Goal: Transaction & Acquisition: Subscribe to service/newsletter

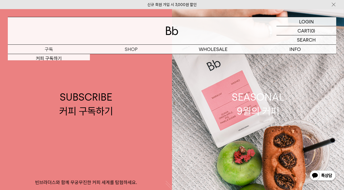
click at [50, 48] on p "구독" at bounding box center [49, 49] width 82 height 9
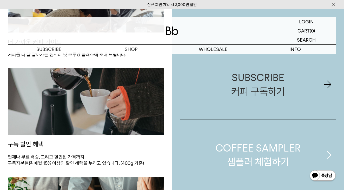
scroll to position [487, 0]
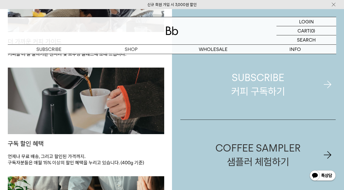
click at [250, 86] on div "SUBSCRIBE 커피 구독하기" at bounding box center [258, 85] width 54 height 28
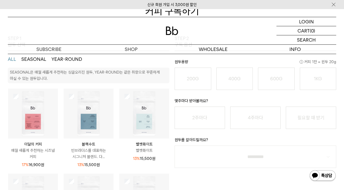
scroll to position [82, 0]
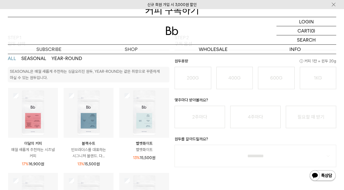
click at [38, 129] on img at bounding box center [33, 113] width 50 height 50
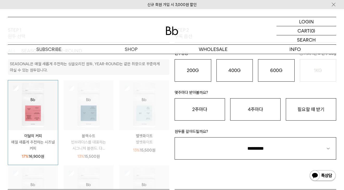
scroll to position [90, 0]
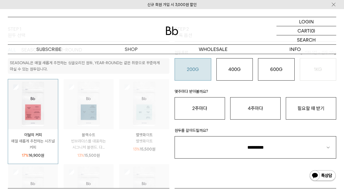
click at [197, 74] on button "200G 16,900 원" at bounding box center [193, 69] width 37 height 22
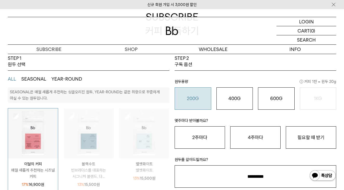
scroll to position [61, 0]
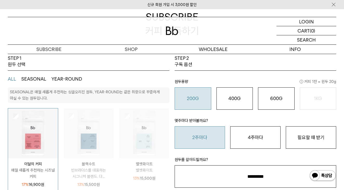
click at [207, 137] on button "2주마다" at bounding box center [200, 137] width 50 height 22
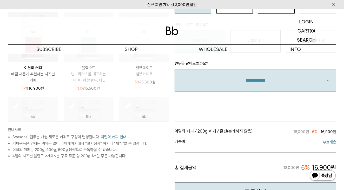
scroll to position [158, 0]
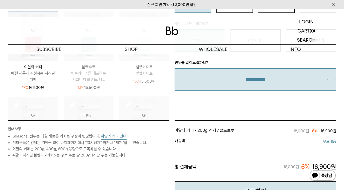
select select "**"
click at [256, 150] on ul "이달의 커피 / 200g × 1개 / 홀빈(분쇄하지 않음) / 2주마다 18,000원 6% 16,900원 이달의 커피 / 200g / 홀빈(분…" at bounding box center [256, 154] width 162 height 56
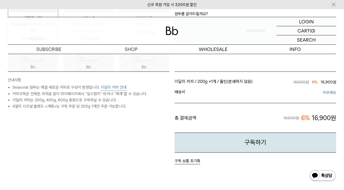
scroll to position [194, 0]
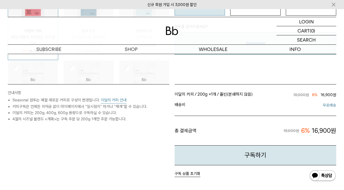
click at [112, 99] on button "이달의 커피 안내" at bounding box center [114, 100] width 26 height 6
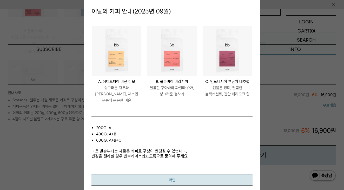
click at [179, 176] on button "확인" at bounding box center [172, 180] width 161 height 12
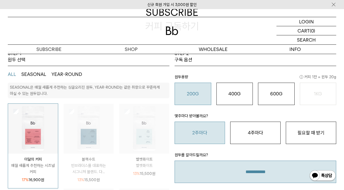
scroll to position [63, 0]
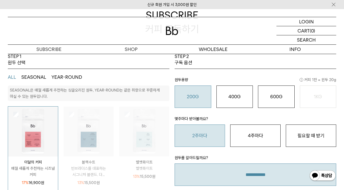
click at [89, 133] on img at bounding box center [89, 132] width 50 height 50
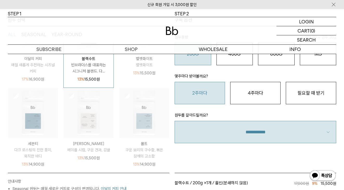
scroll to position [112, 0]
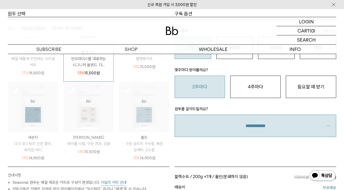
click at [100, 136] on p "페루 카하마르카 디카페인" at bounding box center [89, 137] width 50 height 6
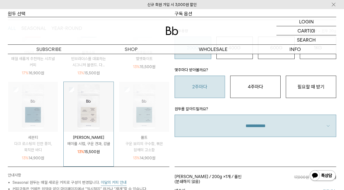
click at [143, 112] on img at bounding box center [144, 107] width 50 height 50
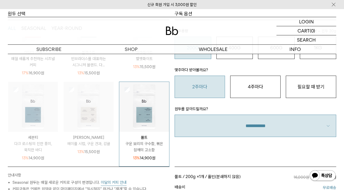
click at [87, 114] on img at bounding box center [89, 107] width 50 height 50
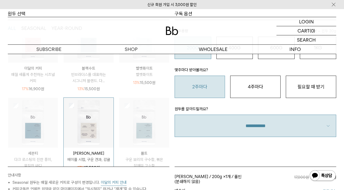
scroll to position [41, 0]
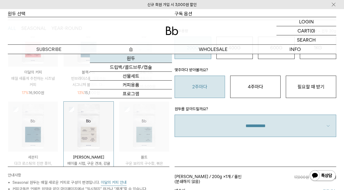
click at [132, 59] on link "원두" at bounding box center [131, 58] width 82 height 9
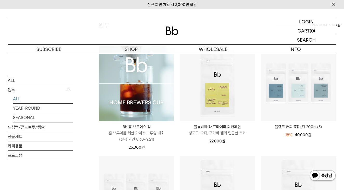
scroll to position [59, 0]
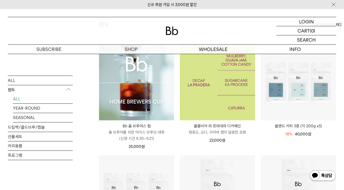
click at [221, 86] on img at bounding box center [217, 82] width 75 height 75
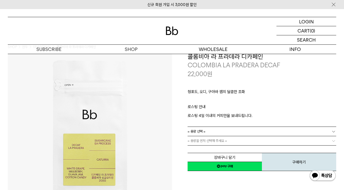
scroll to position [12, 0]
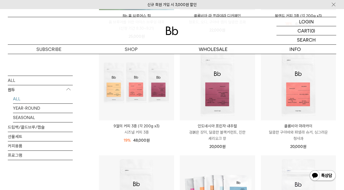
scroll to position [167, 0]
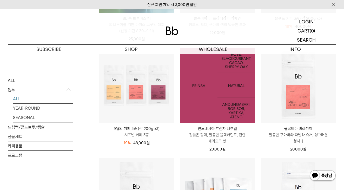
click at [222, 107] on img at bounding box center [217, 85] width 75 height 75
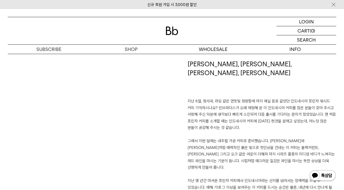
scroll to position [344, 0]
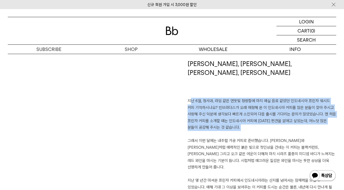
drag, startPoint x: 174, startPoint y: 90, endPoint x: 233, endPoint y: 123, distance: 68.2
click at [233, 123] on div "장미, 블랙커런트, 카카오, 셰리오크 지난 6월, 청사과, 라임 같은 연둣빛 청량함에 마치 매실 음료 같았던 인도네시아 프린자 워시드 커피 기…" at bounding box center [254, 129] width 164 height 138
click at [233, 123] on p "지난 6월, 청사과, 라임 같은 연둣빛 청량함에 마치 매실 음료 같았던 인도네시아 프린자 워시드 커피 기억하시나요? 빈브라더스가 오래 애정해 …" at bounding box center [262, 148] width 149 height 100
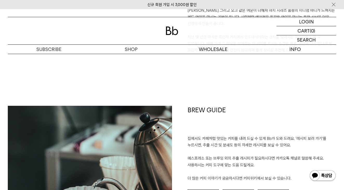
scroll to position [491, 0]
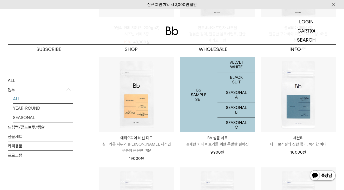
scroll to position [267, 0]
click at [225, 94] on img at bounding box center [217, 94] width 75 height 75
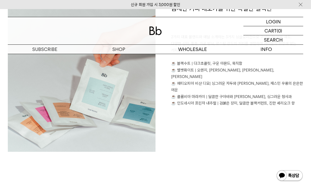
scroll to position [379, 0]
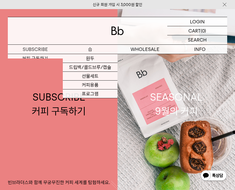
click at [91, 48] on p "숍" at bounding box center [90, 49] width 55 height 9
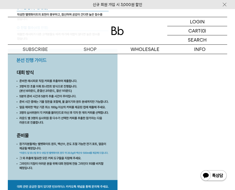
scroll to position [1549, 0]
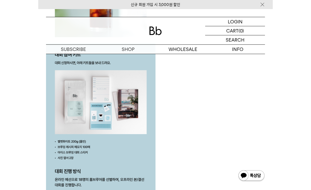
scroll to position [865, 0]
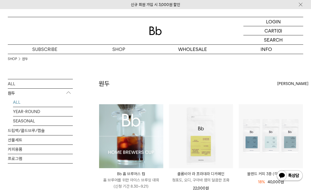
click at [135, 137] on img at bounding box center [131, 136] width 64 height 64
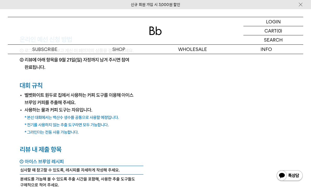
scroll to position [1666, 0]
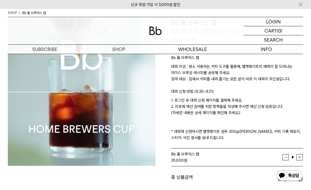
scroll to position [46, 0]
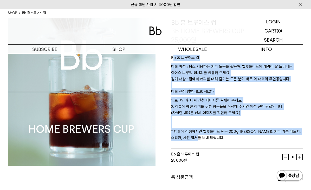
drag, startPoint x: 232, startPoint y: 138, endPoint x: 174, endPoint y: 59, distance: 97.7
click at [174, 59] on div "Bb 홈 브루어스 컵 대회 미션 : 평소 사용하는 커피 도구를 활용해, 벨벳화이트의 매력이 잘 드러나는 아이스 브루잉 레시피를 공유해 주세요.…" at bounding box center [237, 96] width 132 height 105
click at [174, 59] on p "Bb 홈 브루어스 컵" at bounding box center [237, 59] width 132 height 9
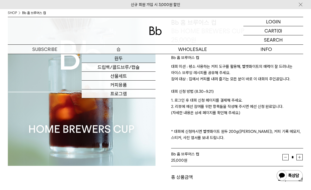
click at [119, 59] on link "원두" at bounding box center [119, 58] width 74 height 9
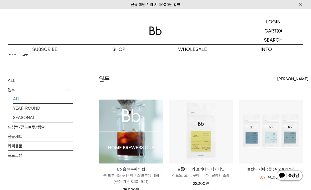
scroll to position [2, 0]
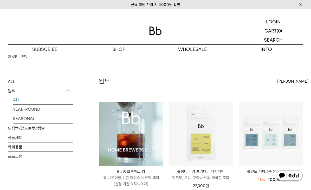
click at [132, 133] on img at bounding box center [131, 134] width 64 height 64
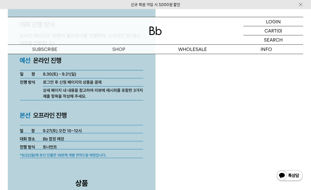
scroll to position [1352, 0]
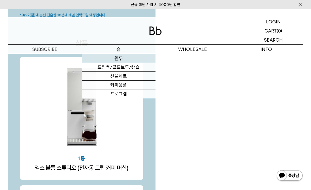
click at [119, 58] on link "원두" at bounding box center [119, 58] width 74 height 9
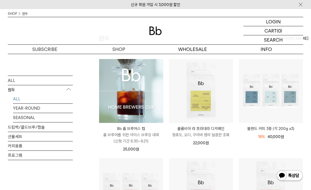
scroll to position [45, 0]
click at [124, 100] on img at bounding box center [131, 91] width 64 height 64
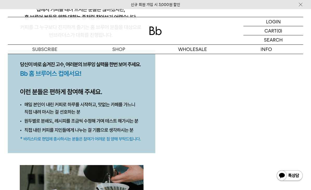
scroll to position [570, 0]
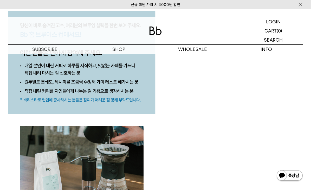
click at [151, 26] on div at bounding box center [155, 30] width 295 height 27
click at [154, 30] on img at bounding box center [155, 31] width 12 height 9
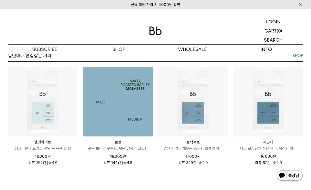
scroll to position [538, 0]
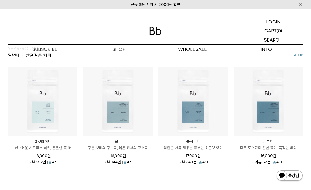
click at [155, 28] on img at bounding box center [155, 31] width 12 height 9
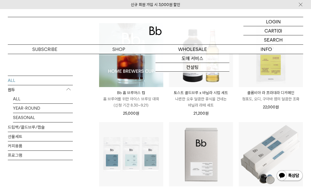
scroll to position [82, 0]
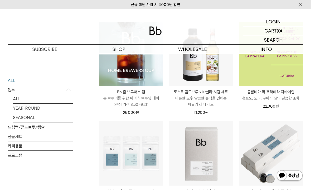
click at [264, 66] on img at bounding box center [271, 54] width 64 height 64
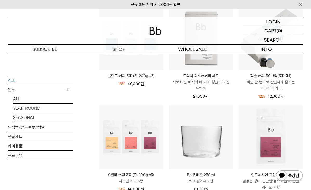
scroll to position [190, 0]
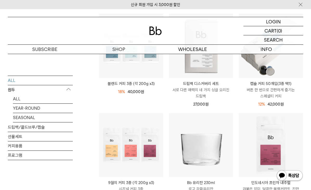
click at [196, 94] on p "서로 다른 매력의 네 가지 싱글 오리진 드립백" at bounding box center [201, 93] width 64 height 12
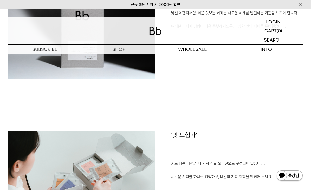
scroll to position [310, 0]
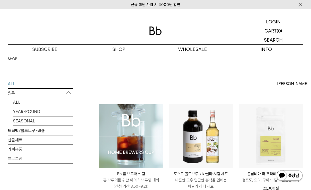
scroll to position [0, 0]
click at [154, 36] on div at bounding box center [155, 30] width 295 height 27
click at [155, 29] on img at bounding box center [155, 31] width 12 height 9
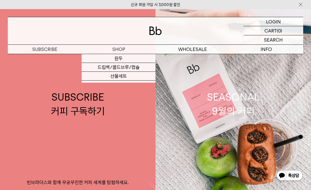
click at [151, 32] on img at bounding box center [155, 31] width 12 height 9
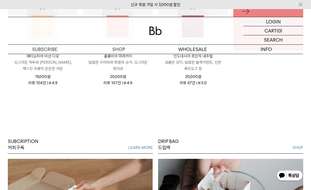
scroll to position [281, 0]
